Goal: Information Seeking & Learning: Check status

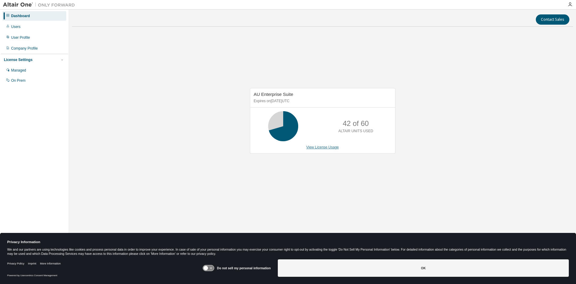
click at [315, 147] on link "View License Usage" at bounding box center [322, 147] width 33 height 4
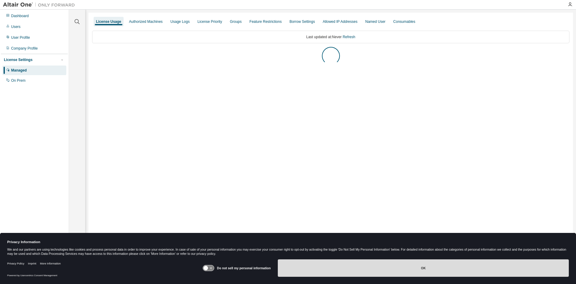
click at [379, 270] on button "OK" at bounding box center [423, 267] width 291 height 17
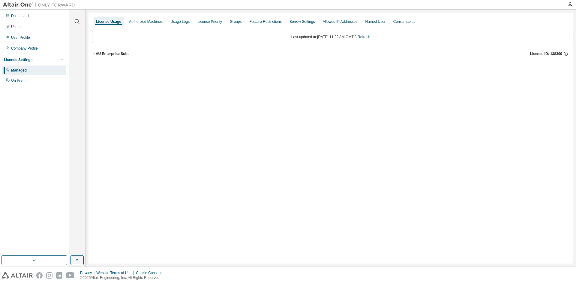
click at [94, 53] on icon "button" at bounding box center [94, 54] width 4 height 4
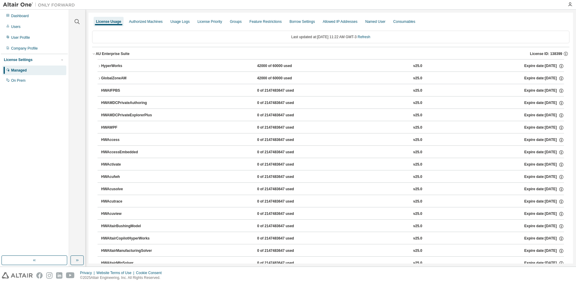
click at [98, 79] on icon "button" at bounding box center [100, 79] width 4 height 4
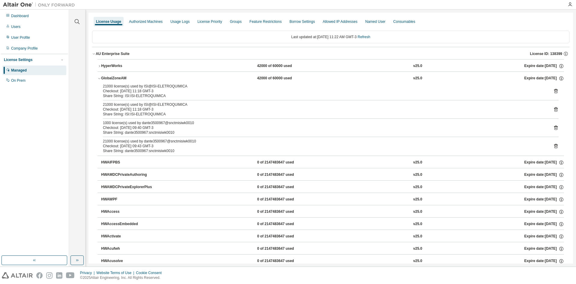
click at [99, 68] on icon "button" at bounding box center [100, 66] width 4 height 4
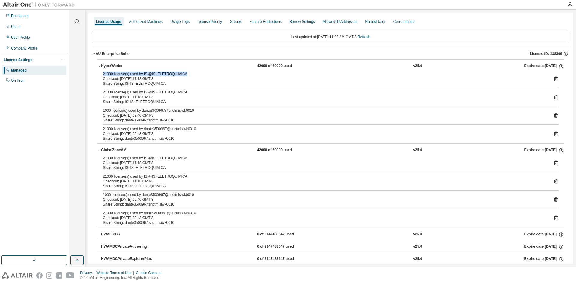
drag, startPoint x: 185, startPoint y: 76, endPoint x: 88, endPoint y: 74, distance: 97.8
click at [88, 74] on div "Clear all Collapse on share string Yes No Only used licenses Yes No Only my usa…" at bounding box center [322, 138] width 507 height 257
copy div "21000 license(s) used by ISI@ISI-ELETROQUIMICA"
click at [18, 29] on div "Users" at bounding box center [34, 27] width 64 height 10
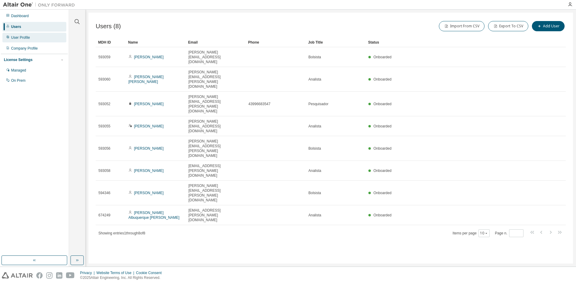
click at [23, 37] on div "User Profile" at bounding box center [20, 37] width 19 height 5
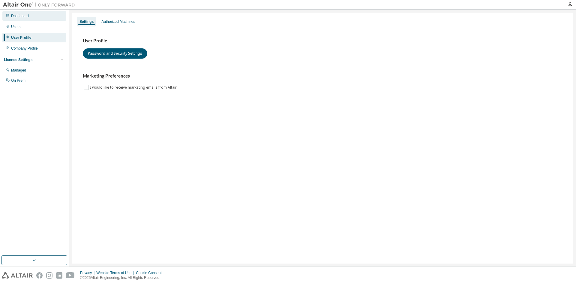
click at [18, 19] on div "Dashboard" at bounding box center [34, 16] width 64 height 10
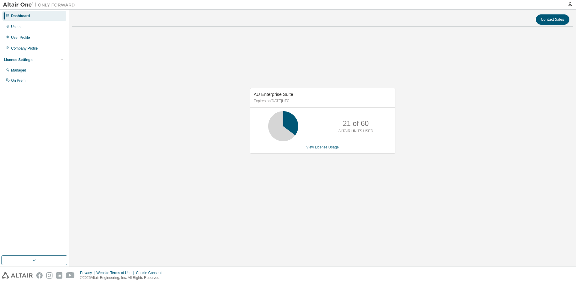
click at [322, 148] on link "View License Usage" at bounding box center [322, 147] width 33 height 4
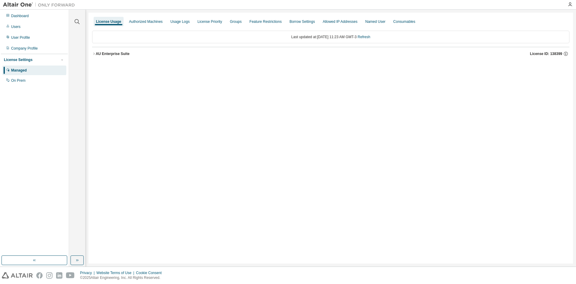
click at [93, 54] on icon "button" at bounding box center [94, 54] width 4 height 4
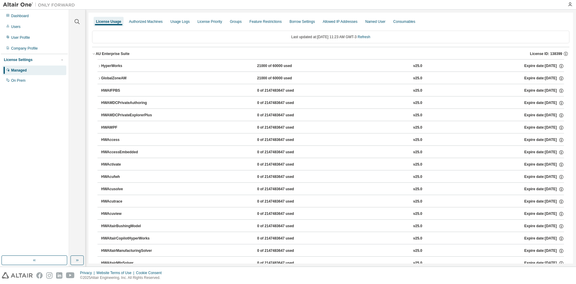
click at [100, 66] on icon "button" at bounding box center [100, 66] width 4 height 4
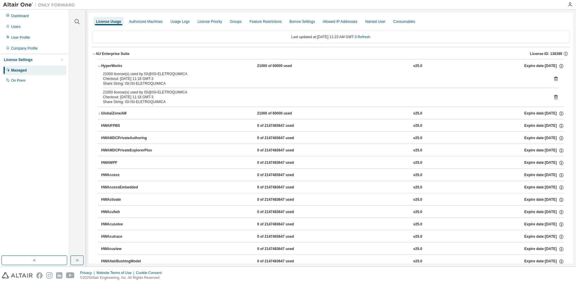
click at [98, 113] on icon "button" at bounding box center [100, 114] width 4 height 4
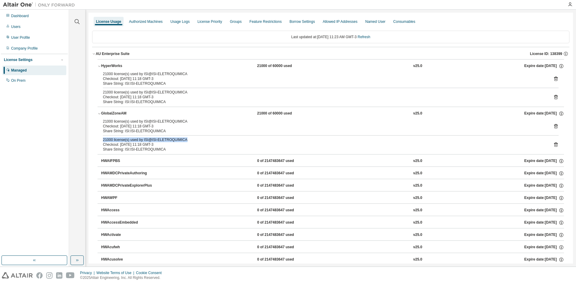
drag, startPoint x: 185, startPoint y: 138, endPoint x: 100, endPoint y: 138, distance: 84.9
click at [100, 138] on div "21000 license(s) used by ISI@ISI-ELETROQUIMICA Checkout: 2025-08-12 11:18 GMT-3…" at bounding box center [331, 136] width 467 height 35
copy div "21000 license(s) used by ISI@ISI-ELETROQUIMICA"
